Goal: Task Accomplishment & Management: Manage account settings

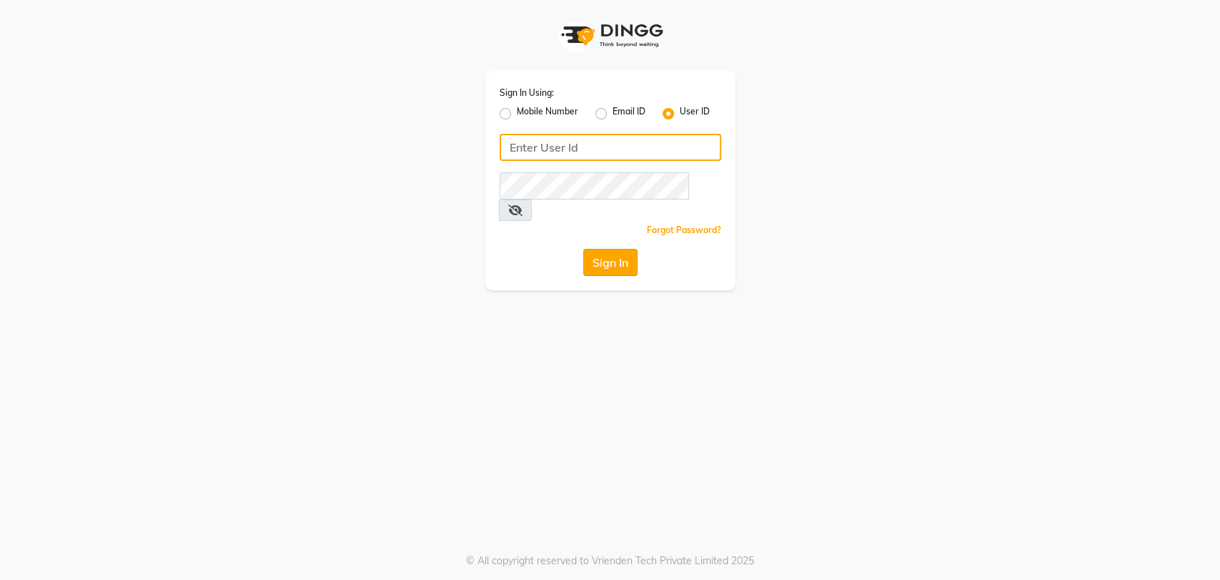
type input "glamhub"
click at [605, 249] on button "Sign In" at bounding box center [610, 262] width 54 height 27
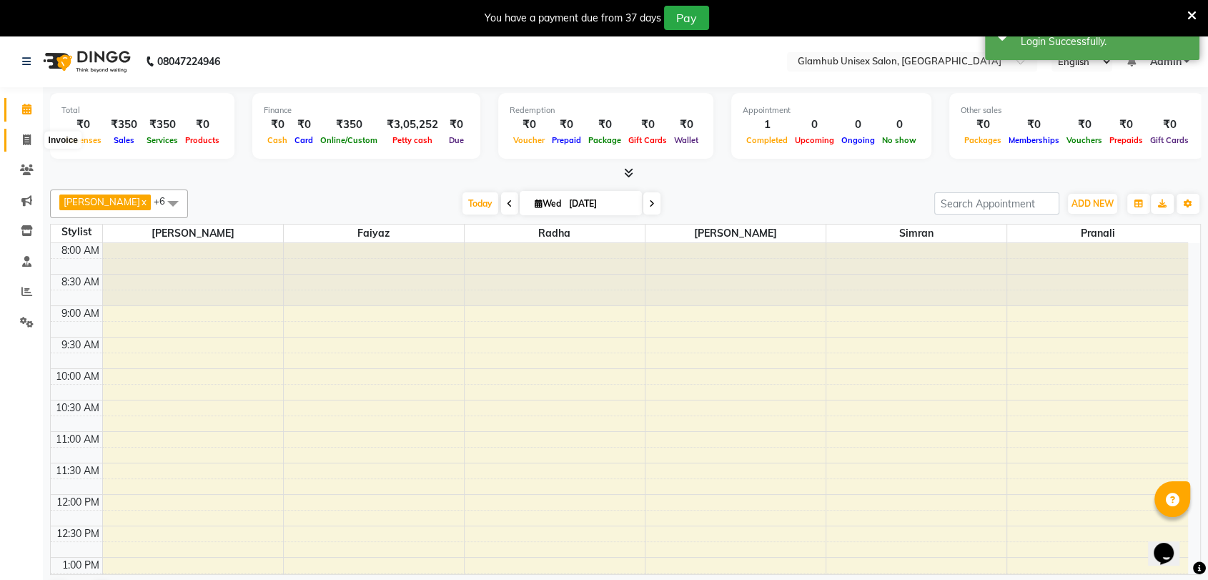
click at [29, 139] on icon at bounding box center [27, 139] width 8 height 11
select select "7771"
select select "service"
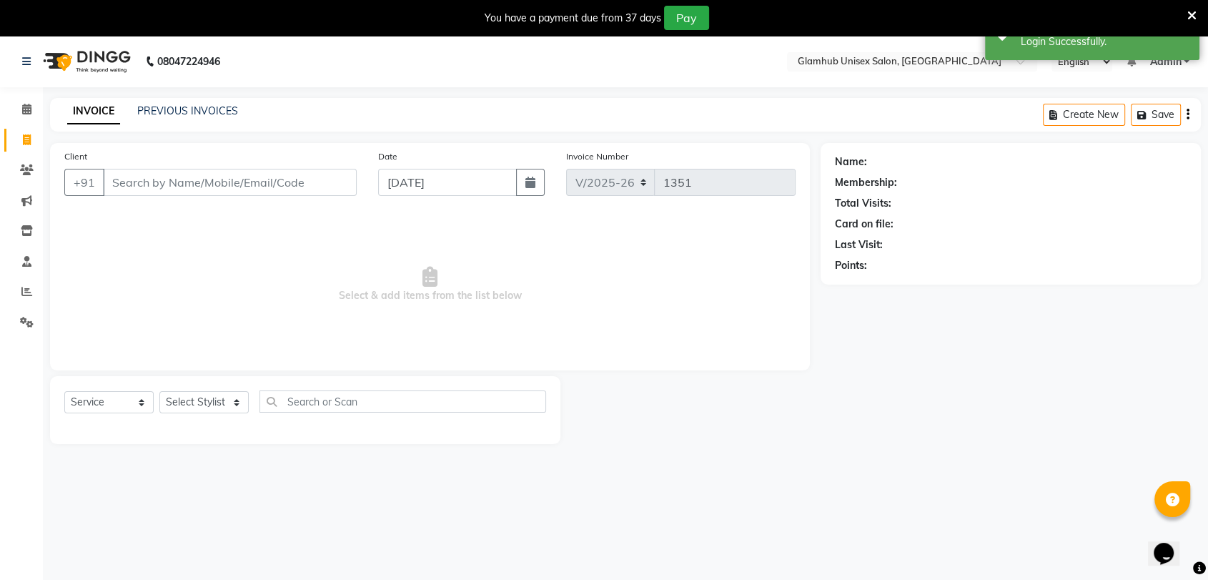
click at [177, 102] on div "INVOICE PREVIOUS INVOICES Create New Save" at bounding box center [625, 115] width 1151 height 34
click at [187, 107] on link "PREVIOUS INVOICES" at bounding box center [187, 110] width 101 height 13
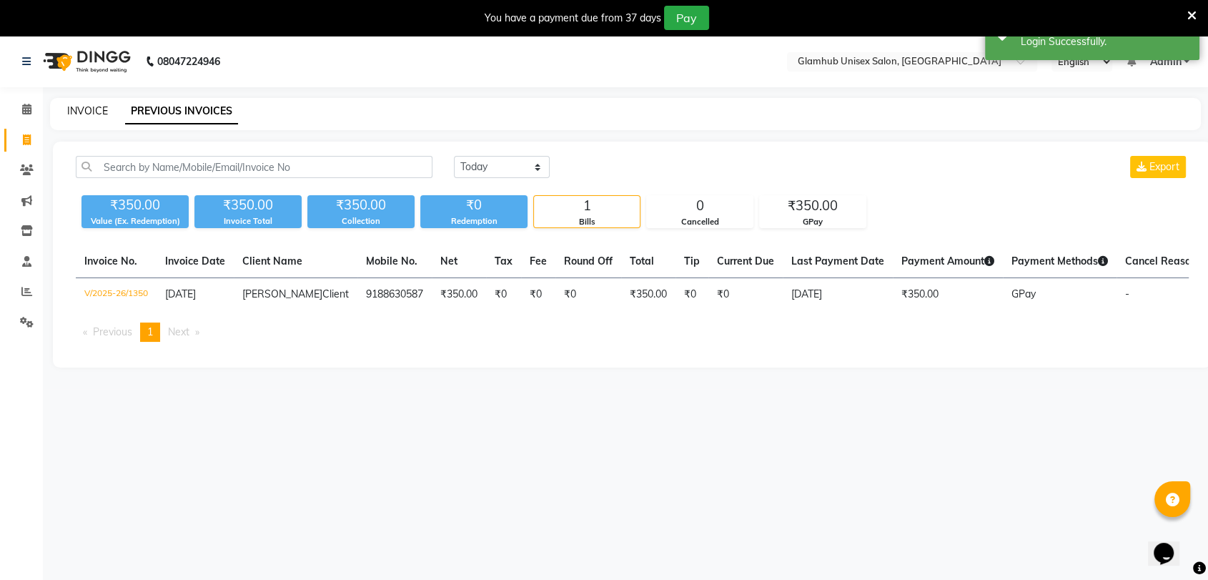
click at [85, 105] on link "INVOICE" at bounding box center [87, 110] width 41 height 13
select select "service"
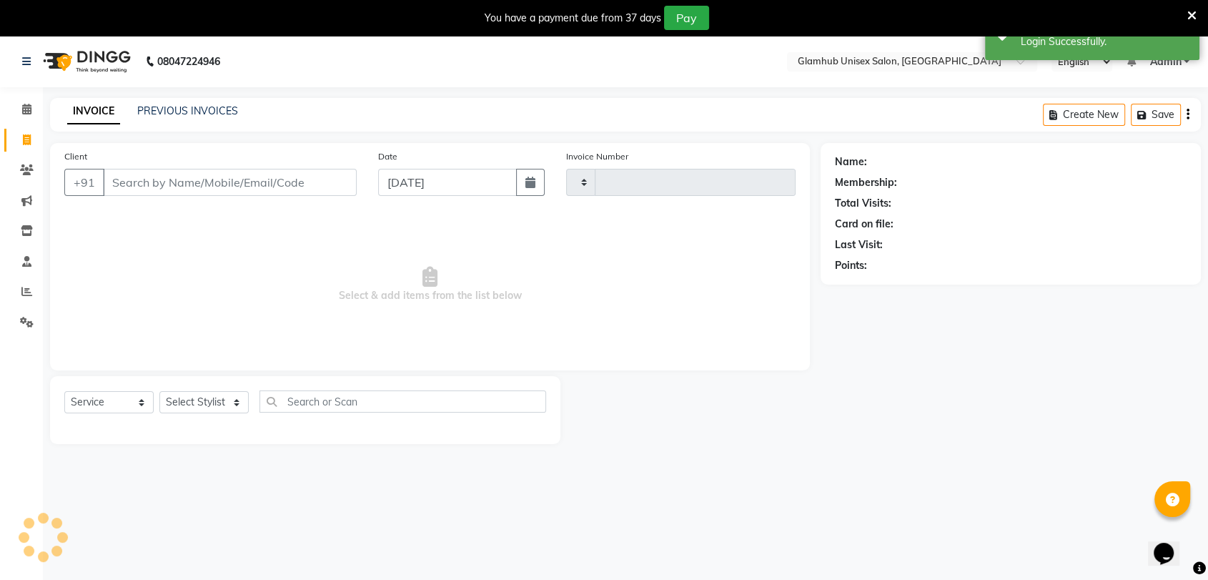
type input "1351"
select select "7771"
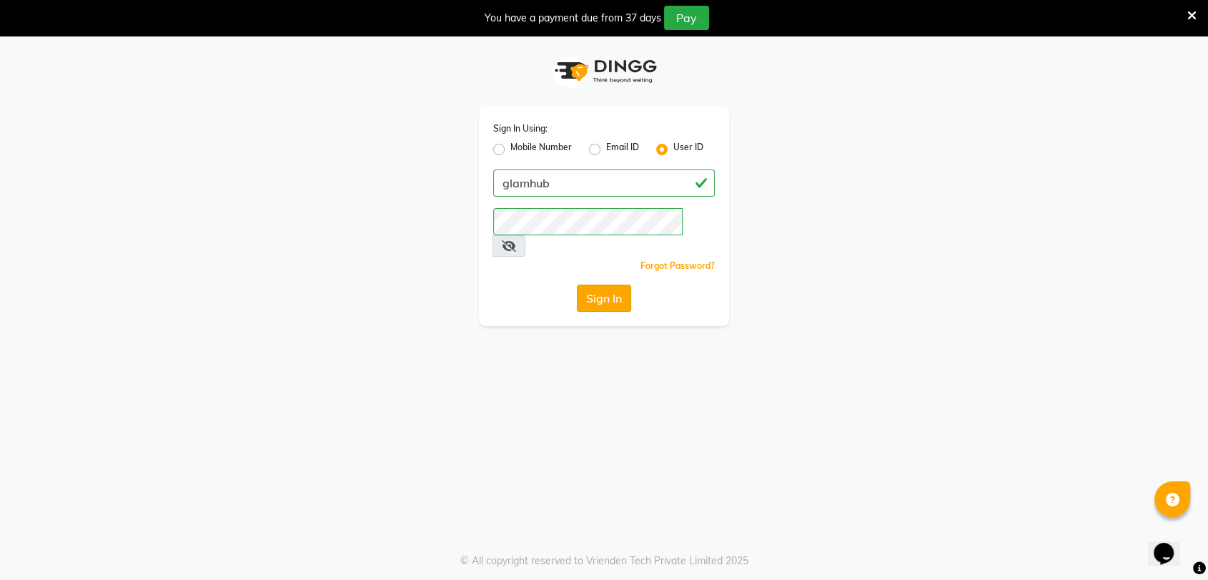
click at [606, 285] on button "Sign In" at bounding box center [604, 298] width 54 height 27
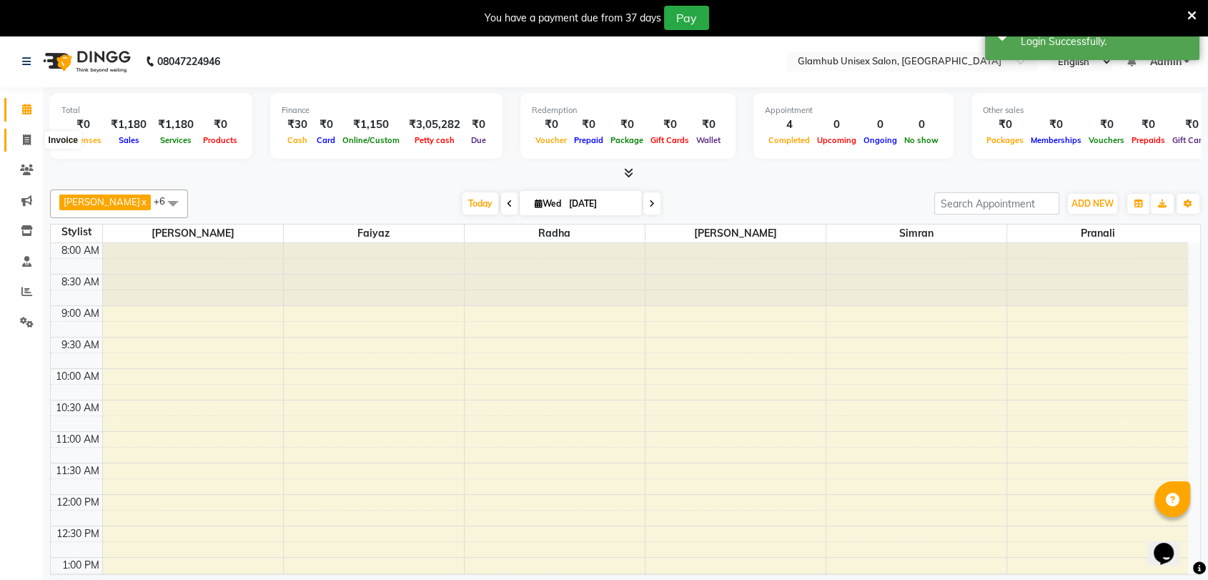
click at [29, 136] on icon at bounding box center [27, 139] width 8 height 11
select select "service"
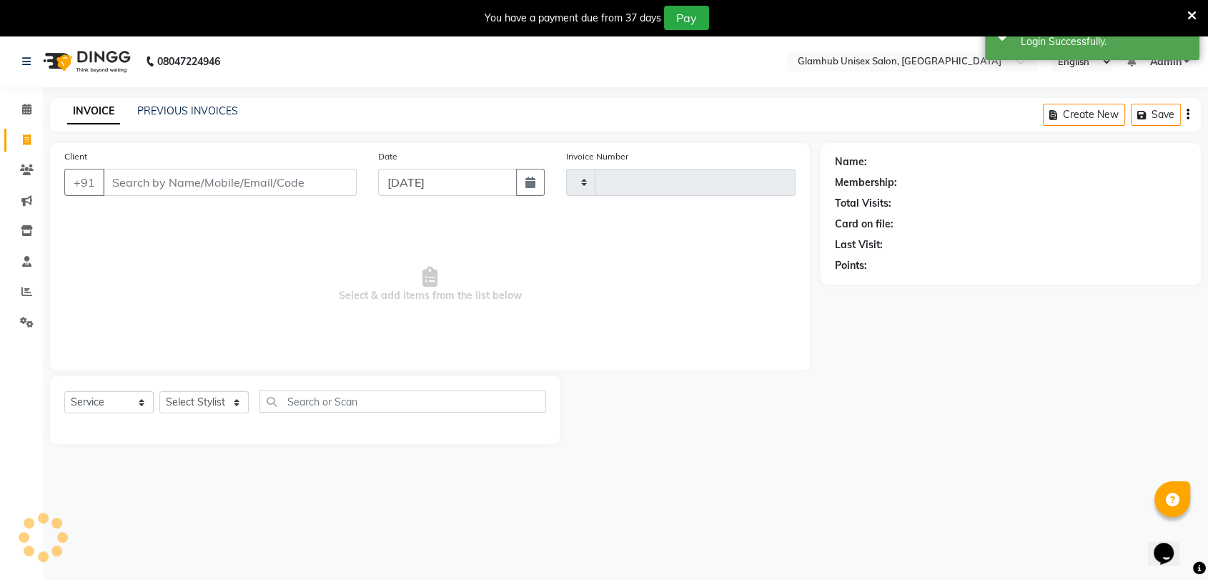
type input "1353"
select select "7771"
click at [200, 109] on link "PREVIOUS INVOICES" at bounding box center [187, 110] width 101 height 13
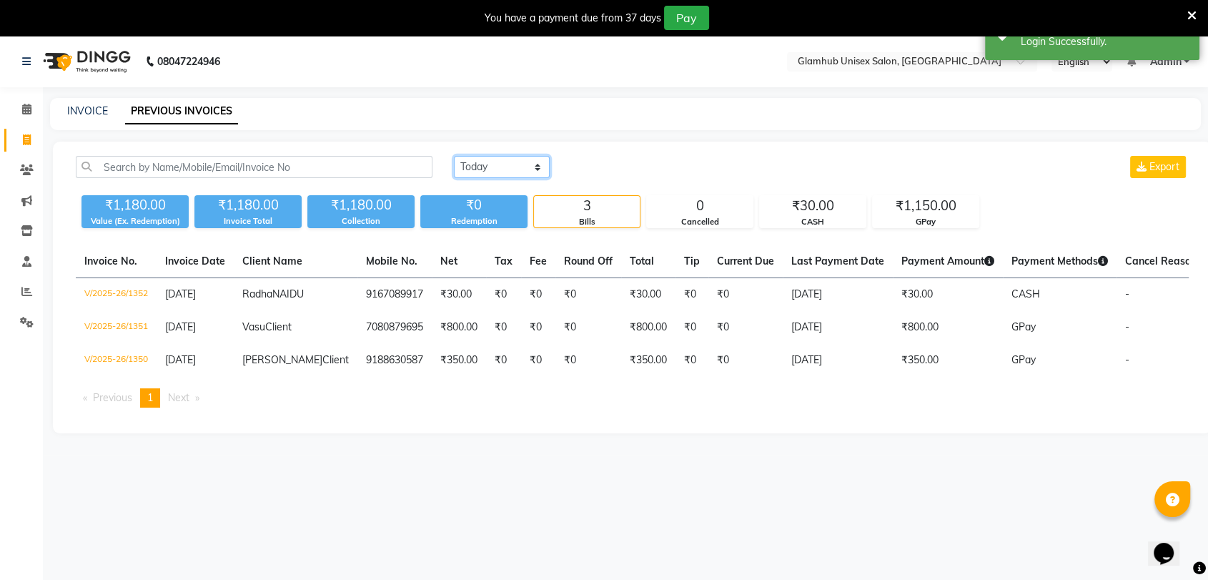
click at [513, 165] on select "[DATE] [DATE] Custom Range" at bounding box center [502, 167] width 96 height 22
